Goal: Transaction & Acquisition: Download file/media

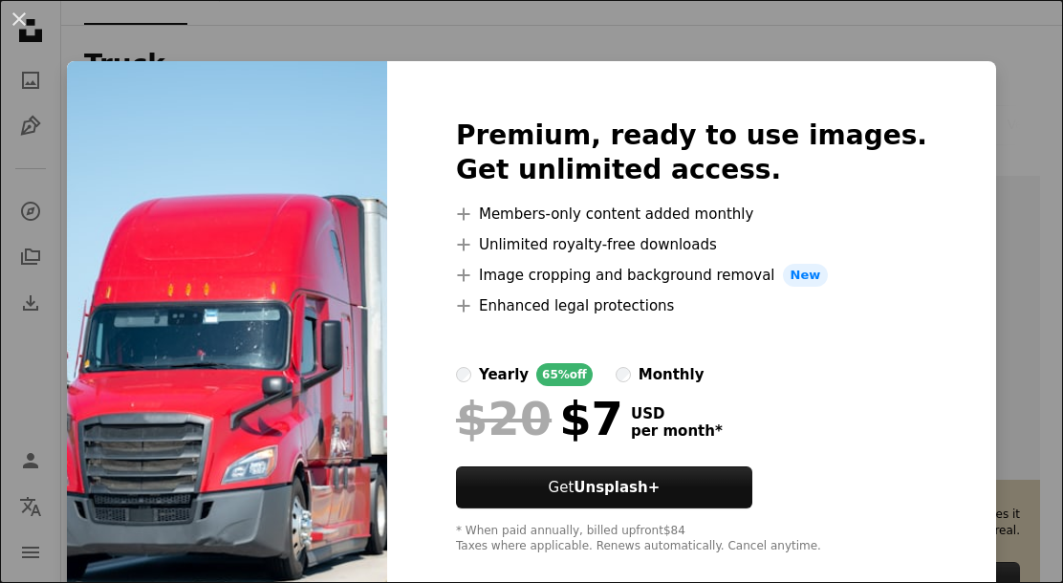
scroll to position [301, 0]
click at [19, 12] on button "An X shape" at bounding box center [19, 19] width 23 height 23
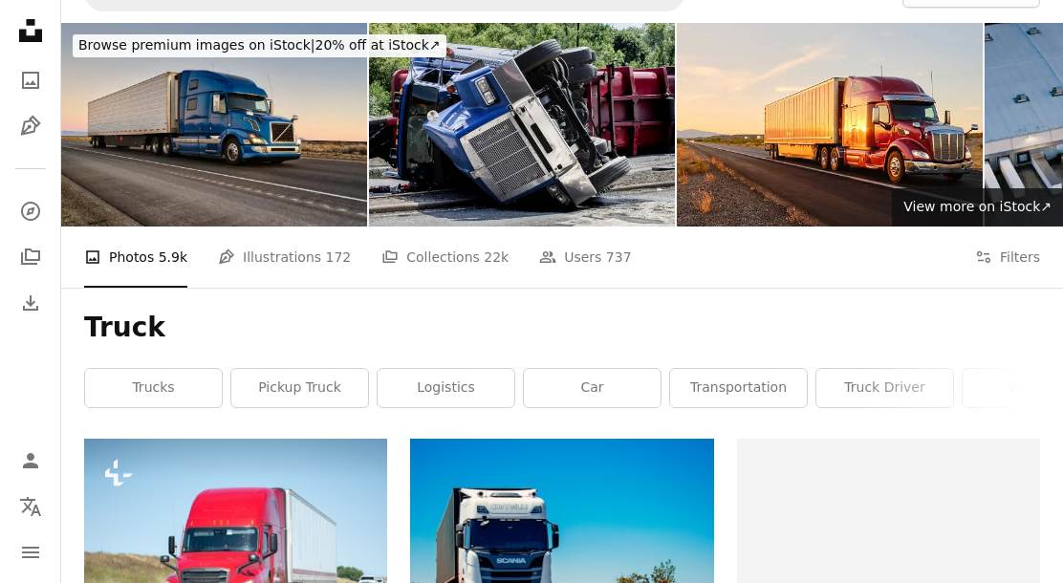
scroll to position [0, 0]
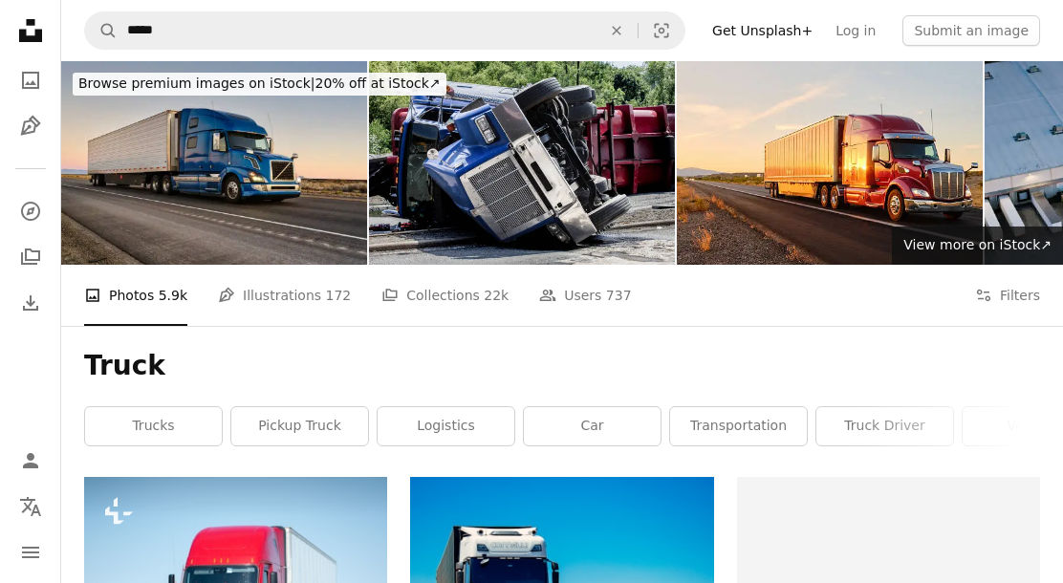
click at [169, 172] on img at bounding box center [214, 163] width 306 height 204
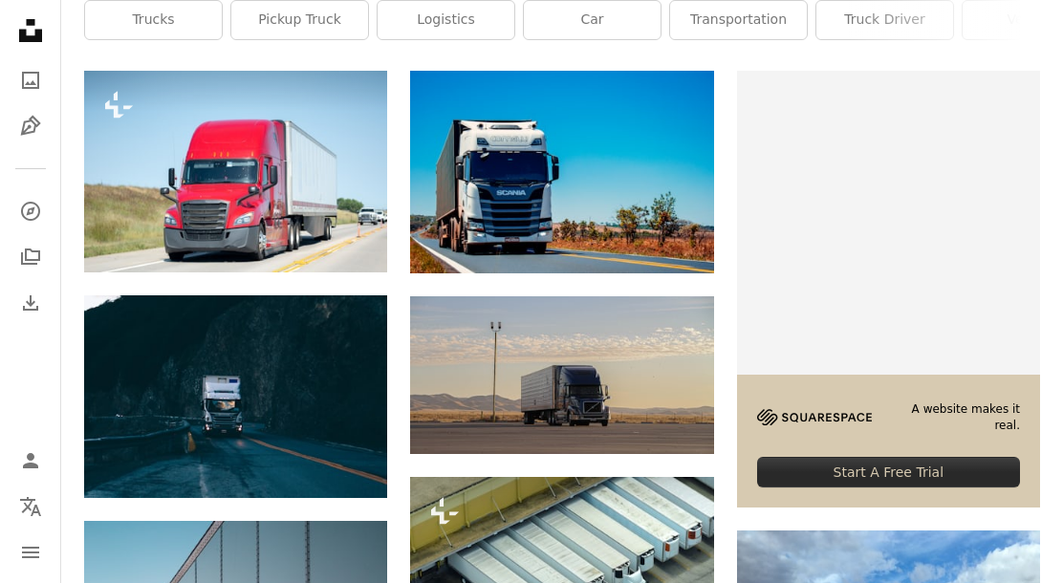
scroll to position [399, 0]
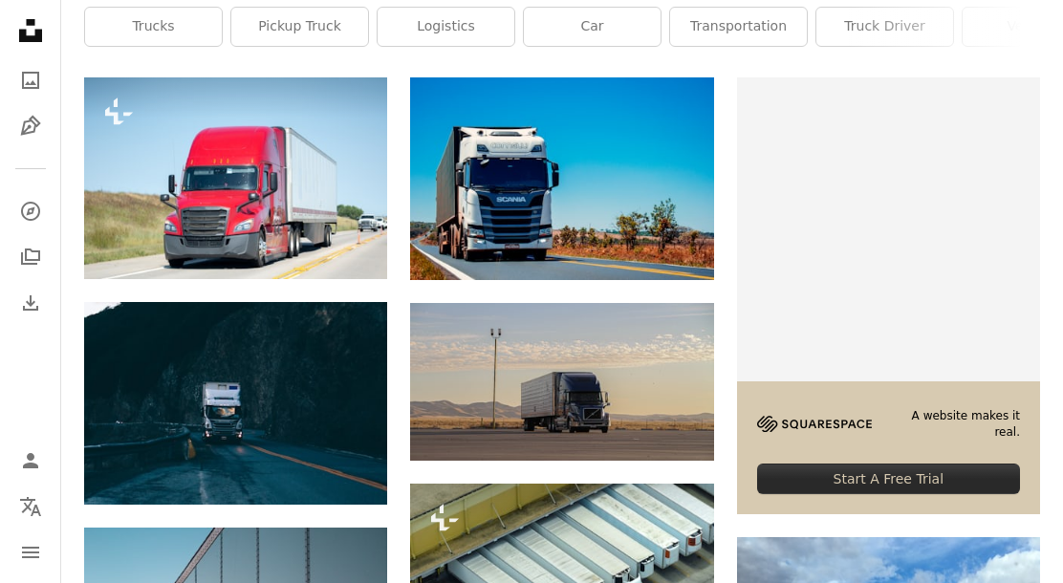
click at [679, 251] on icon "Arrow pointing down" at bounding box center [675, 244] width 15 height 23
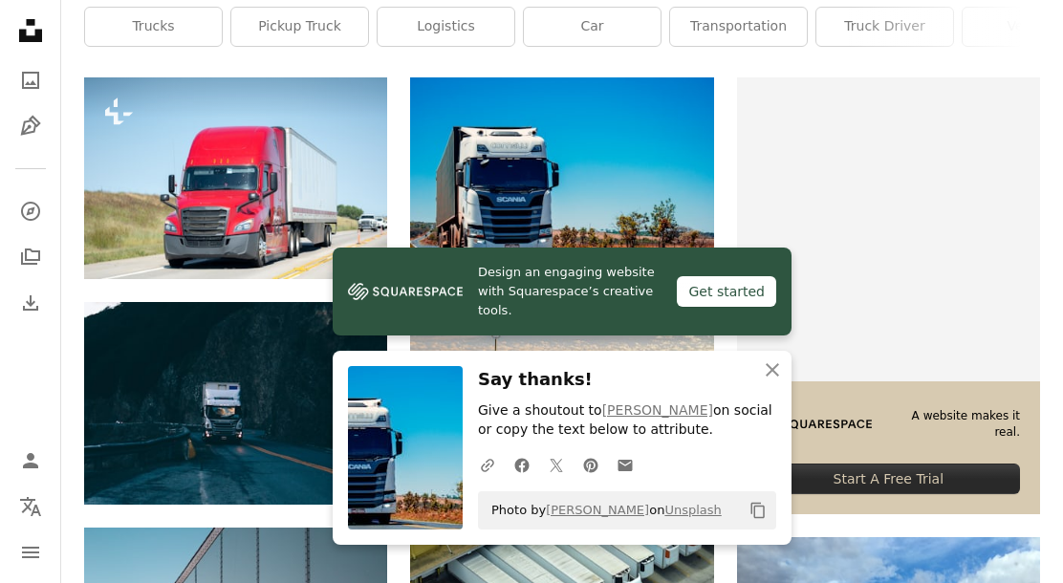
click at [778, 381] on icon "An X shape" at bounding box center [772, 369] width 23 height 23
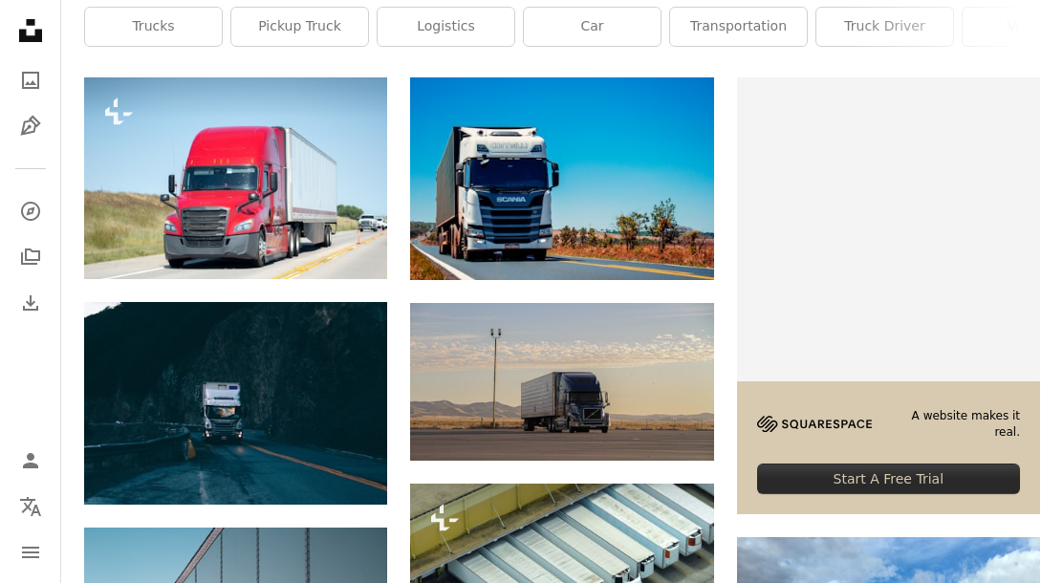
click at [679, 254] on link "Arrow pointing down" at bounding box center [676, 245] width 38 height 31
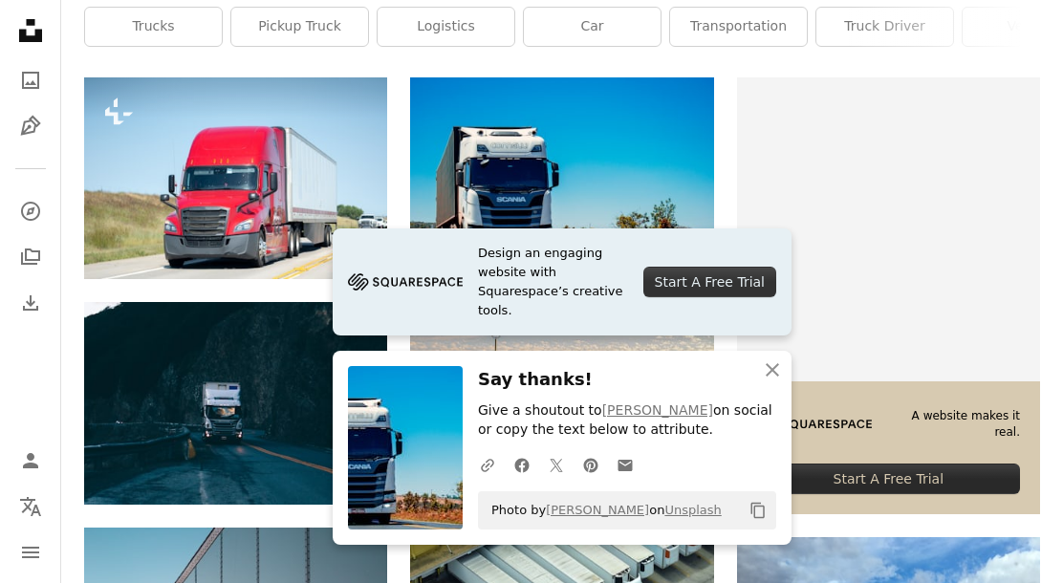
click at [703, 517] on link "Unsplash" at bounding box center [692, 510] width 56 height 14
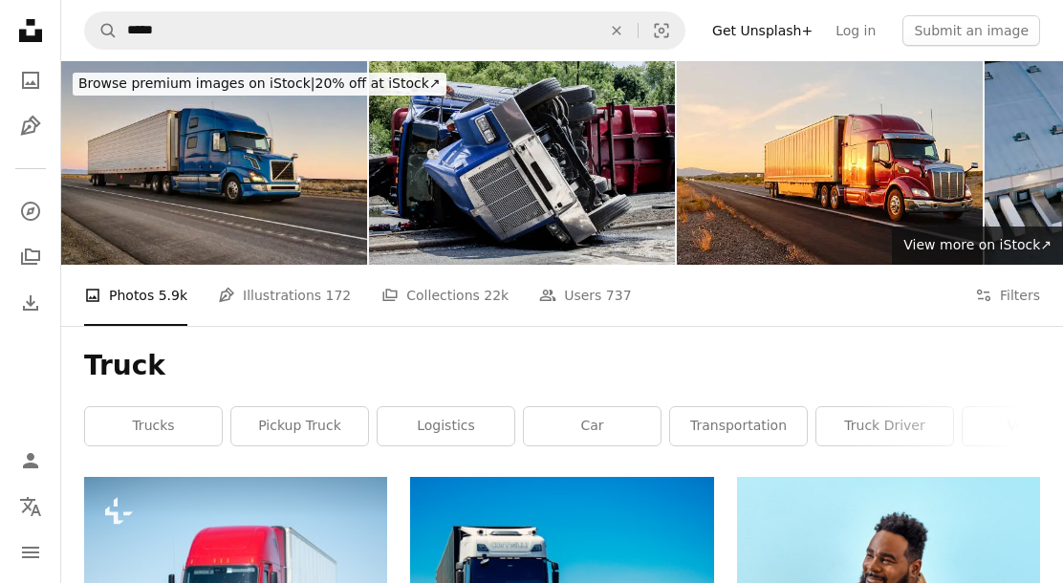
scroll to position [203, 0]
